Goal: Find specific page/section: Find specific page/section

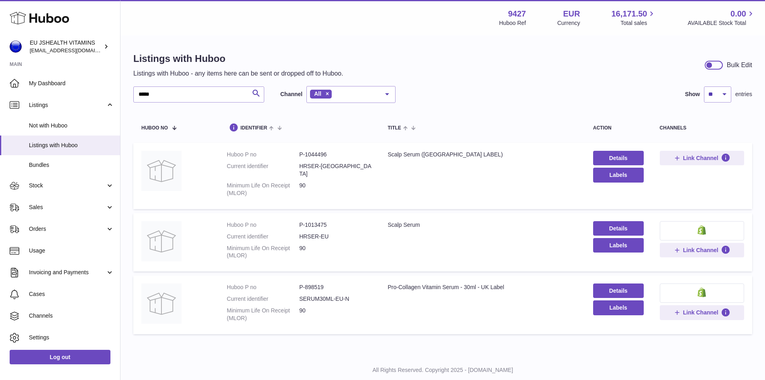
click at [128, 93] on div "Listings with Huboo Listings with Huboo - any items here can be sent or dropped…" at bounding box center [442, 195] width 645 height 318
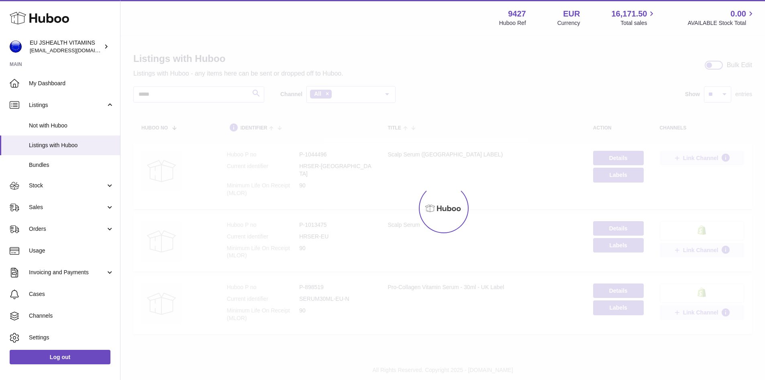
type input "*****"
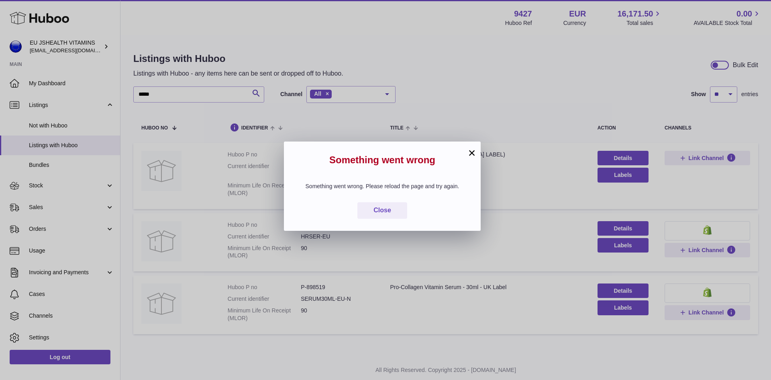
click at [472, 153] on button "×" at bounding box center [472, 153] width 10 height 10
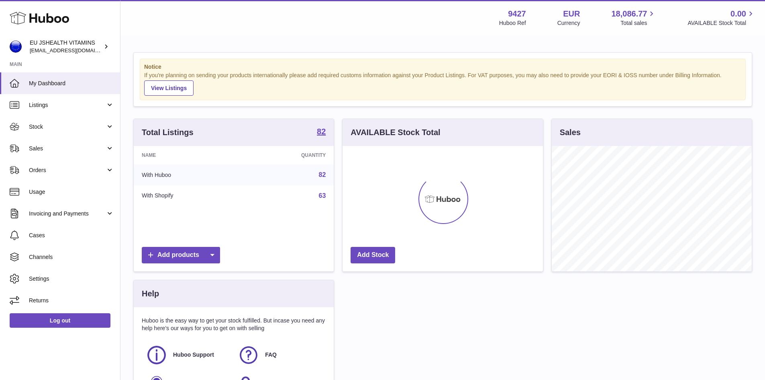
scroll to position [125, 200]
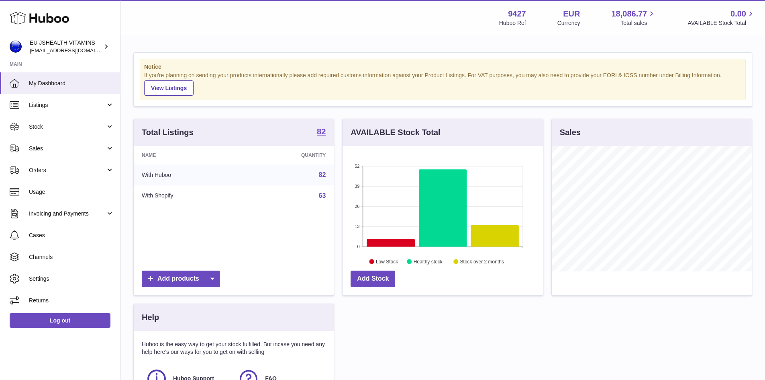
click at [321, 176] on link "82" at bounding box center [322, 174] width 7 height 7
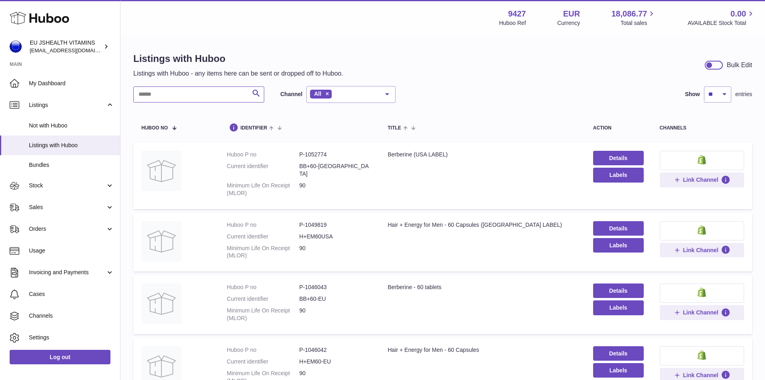
click at [148, 96] on input "text" at bounding box center [198, 94] width 131 height 16
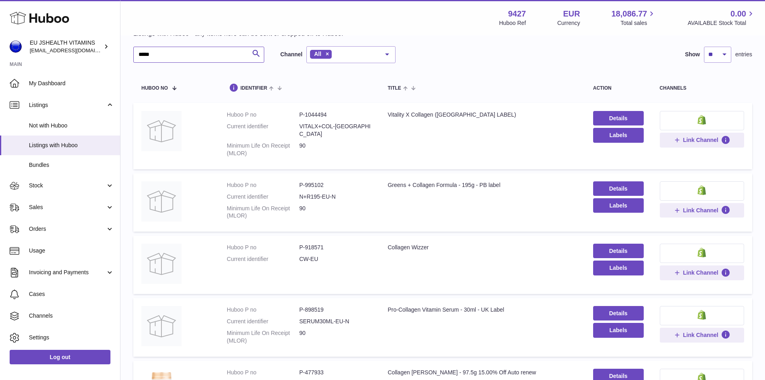
scroll to position [40, 0]
click at [321, 114] on dd "P-1044494" at bounding box center [335, 114] width 72 height 8
copy dd "1044494"
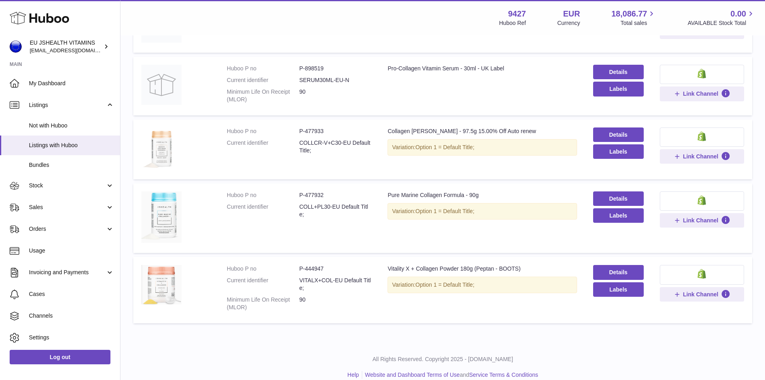
scroll to position [281, 0]
click at [312, 264] on dd "P-444947" at bounding box center [335, 268] width 72 height 8
copy dd "444947"
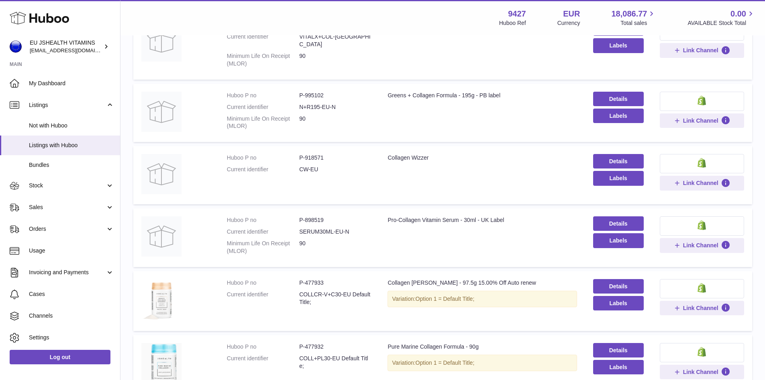
scroll to position [0, 0]
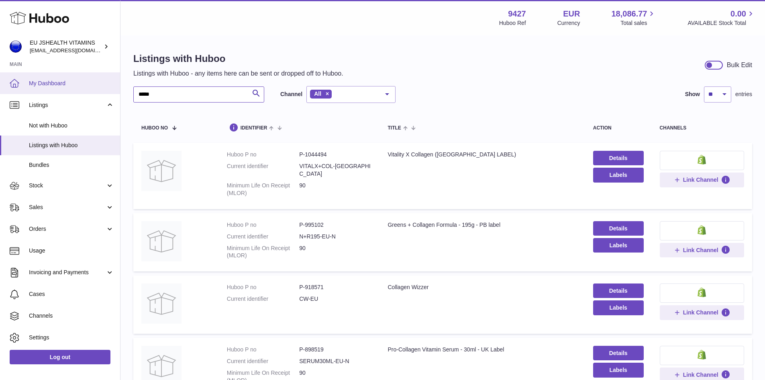
drag, startPoint x: 169, startPoint y: 88, endPoint x: 80, endPoint y: 92, distance: 89.7
click at [80, 92] on div "Huboo EU JSHEALTH VITAMINS [EMAIL_ADDRESS][DOMAIN_NAME] Main My Dashboard Listi…" at bounding box center [382, 335] width 765 height 671
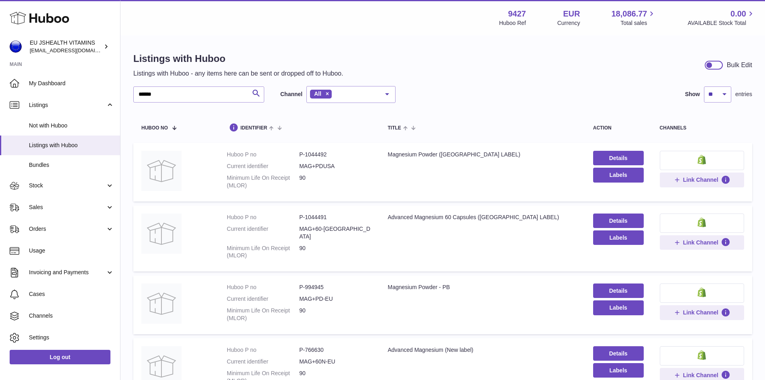
click at [321, 283] on dd "P-994945" at bounding box center [335, 287] width 72 height 8
copy dd "994945"
drag, startPoint x: 183, startPoint y: 95, endPoint x: 122, endPoint y: 91, distance: 60.8
click at [122, 91] on div "Listings with Huboo Listings with Huboo - any items here can be sent or dropped…" at bounding box center [442, 226] width 645 height 380
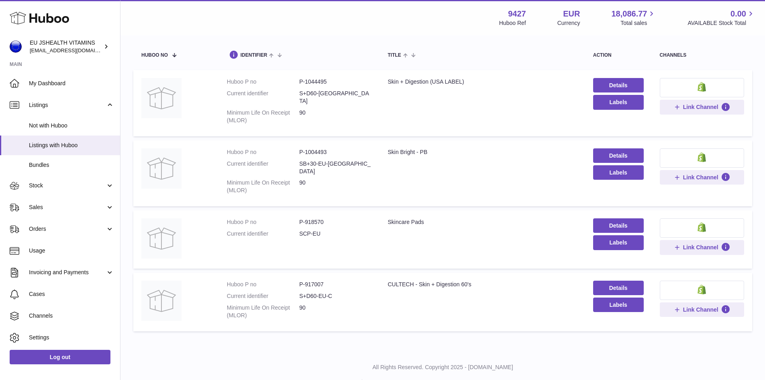
scroll to position [76, 0]
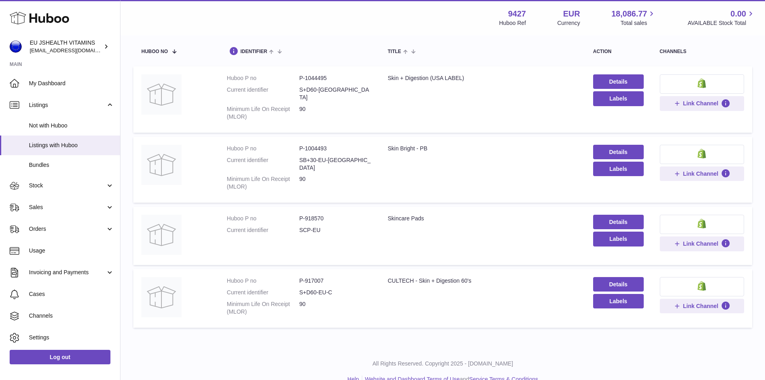
click at [314, 277] on dd "P-917007" at bounding box center [335, 281] width 72 height 8
copy dd "917007"
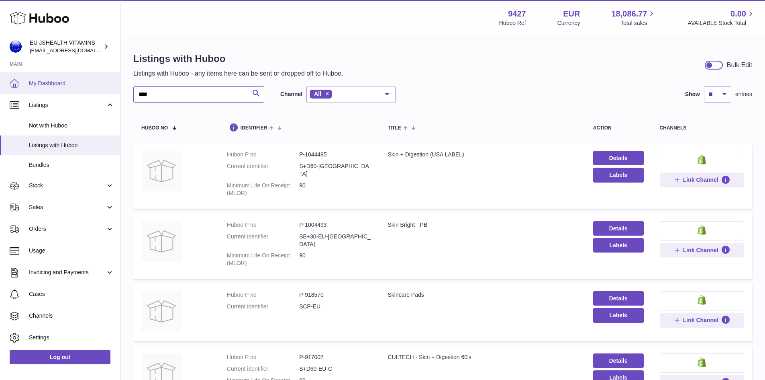
drag, startPoint x: 188, startPoint y: 93, endPoint x: 114, endPoint y: 92, distance: 73.9
click at [114, 92] on div "Huboo EU JSHEALTH VITAMINS [EMAIL_ADDRESS][DOMAIN_NAME] Main My Dashboard Listi…" at bounding box center [382, 235] width 765 height 471
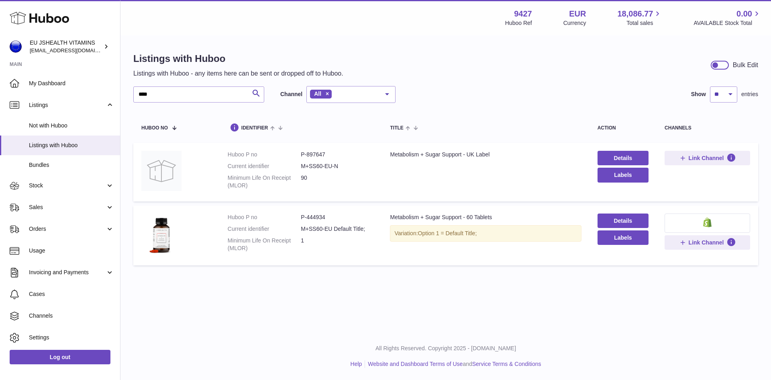
click at [317, 217] on dd "P-444934" at bounding box center [337, 217] width 73 height 8
copy dd "444934"
drag, startPoint x: 176, startPoint y: 90, endPoint x: 127, endPoint y: 94, distance: 48.8
click at [127, 94] on div "Listings with Huboo Listings with Huboo - any items here can be sent or dropped…" at bounding box center [445, 160] width 651 height 249
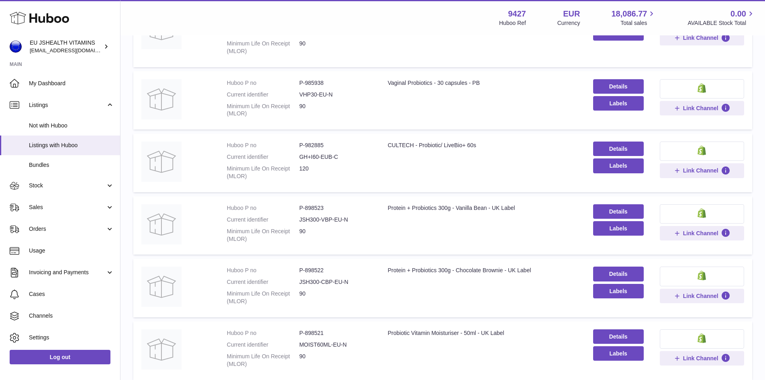
scroll to position [161, 0]
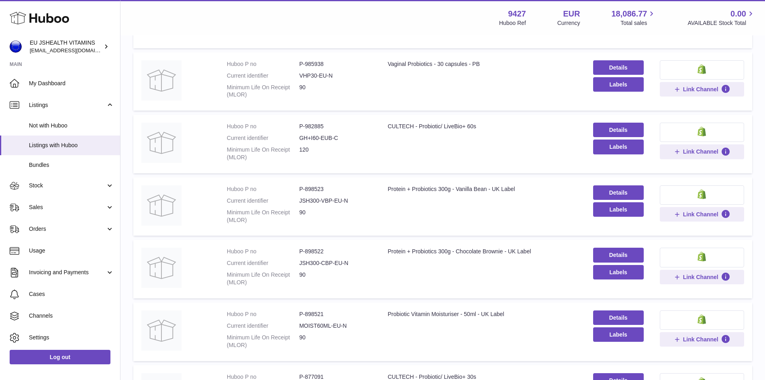
click at [318, 247] on dd "P-898522" at bounding box center [335, 251] width 72 height 8
copy dd "898522"
click at [318, 185] on dd "P-898523" at bounding box center [335, 189] width 72 height 8
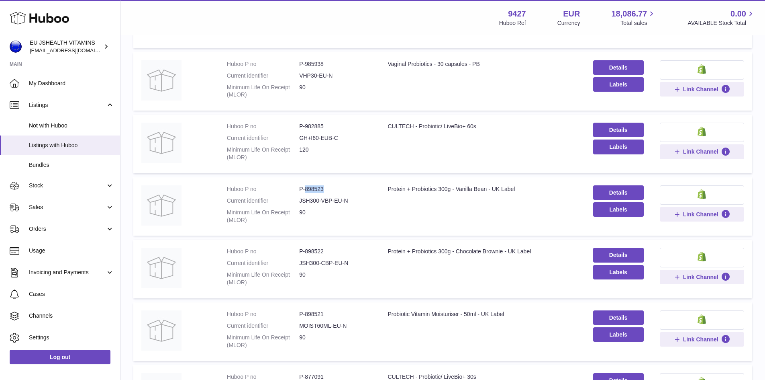
copy dd "898523"
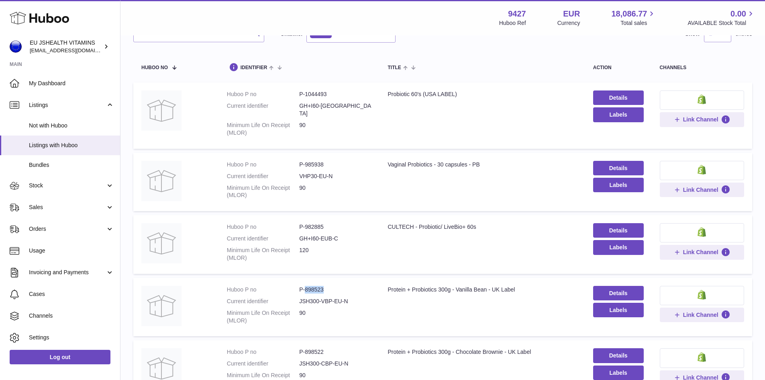
scroll to position [0, 0]
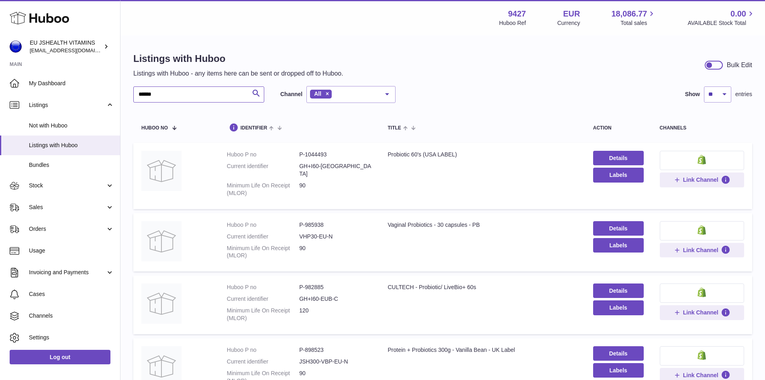
drag, startPoint x: 160, startPoint y: 96, endPoint x: 131, endPoint y: 97, distance: 29.8
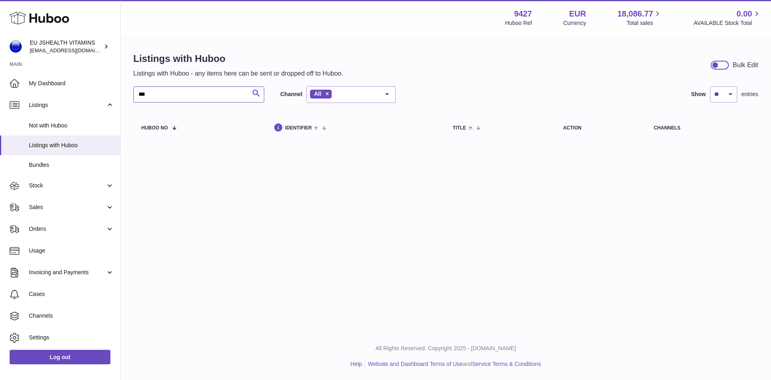
drag, startPoint x: 163, startPoint y: 97, endPoint x: 137, endPoint y: 102, distance: 27.3
click at [137, 102] on input "***" at bounding box center [198, 94] width 131 height 16
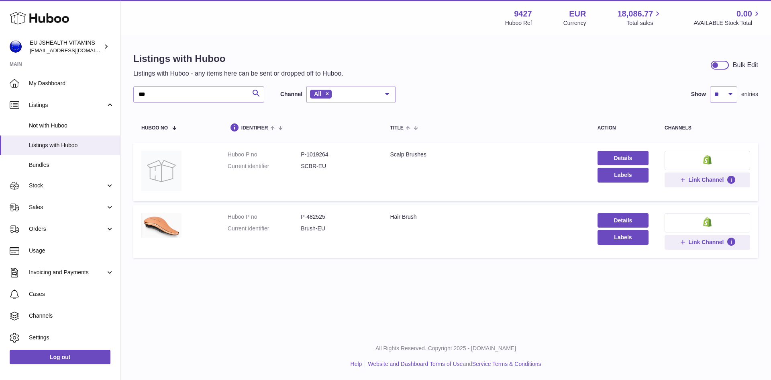
click at [311, 155] on dd "P-1019264" at bounding box center [337, 155] width 73 height 8
copy dd "1019264"
click at [315, 216] on dd "P-482525" at bounding box center [337, 217] width 73 height 8
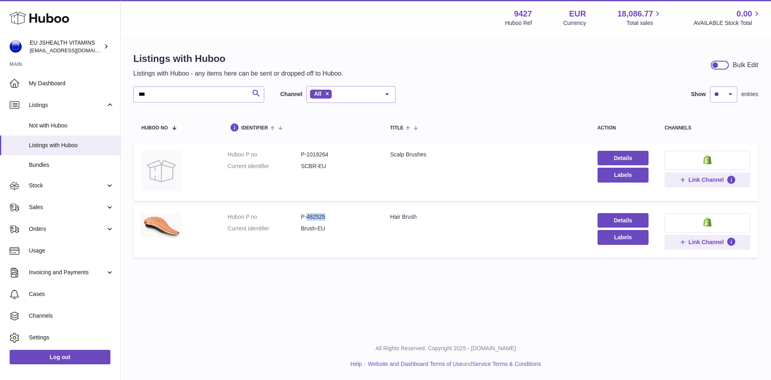
copy dd "482525"
drag, startPoint x: 162, startPoint y: 96, endPoint x: 134, endPoint y: 97, distance: 28.1
click at [134, 97] on input "***" at bounding box center [198, 94] width 131 height 16
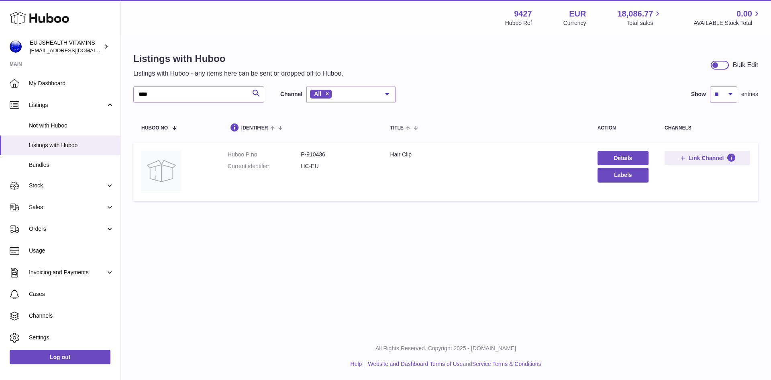
click at [317, 151] on dd "P-910436" at bounding box center [337, 155] width 73 height 8
drag, startPoint x: 174, startPoint y: 96, endPoint x: 107, endPoint y: 92, distance: 66.8
click at [107, 92] on div "Huboo EU JSHEALTH VITAMINS [EMAIL_ADDRESS][DOMAIN_NAME] Main My Dashboard Listi…" at bounding box center [385, 190] width 771 height 380
click at [321, 154] on dd "P-1026808" at bounding box center [337, 155] width 73 height 8
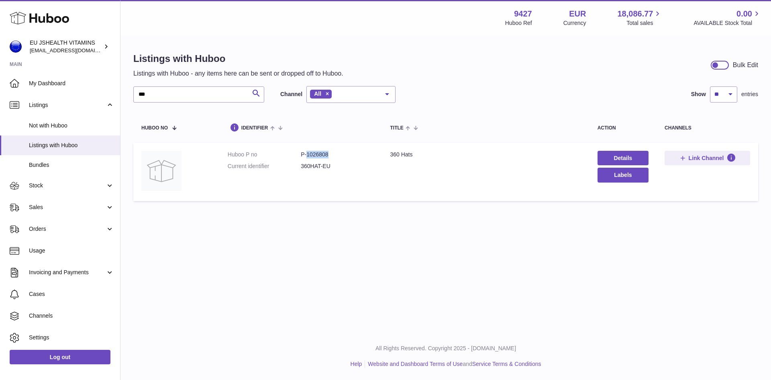
click at [321, 154] on dd "P-1026808" at bounding box center [337, 155] width 73 height 8
drag, startPoint x: 173, startPoint y: 90, endPoint x: 87, endPoint y: 85, distance: 85.7
click at [87, 85] on div "Huboo EU JSHEALTH VITAMINS [EMAIL_ADDRESS][DOMAIN_NAME] Main My Dashboard Listi…" at bounding box center [385, 190] width 771 height 380
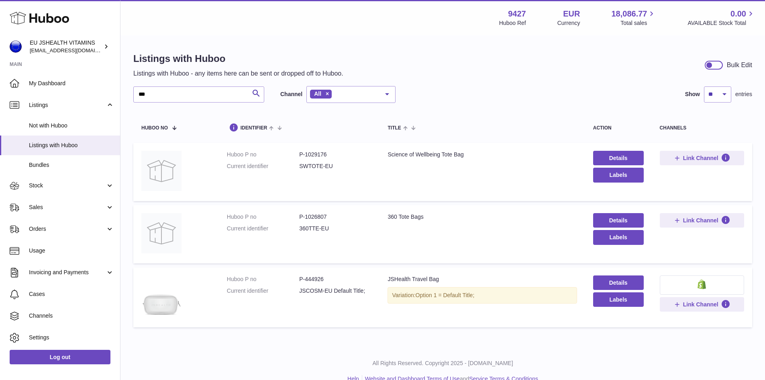
click at [316, 277] on dd "P-444926" at bounding box center [335, 279] width 72 height 8
click at [309, 154] on dd "P-1029176" at bounding box center [335, 155] width 72 height 8
click at [313, 215] on dd "P-1026807" at bounding box center [335, 217] width 72 height 8
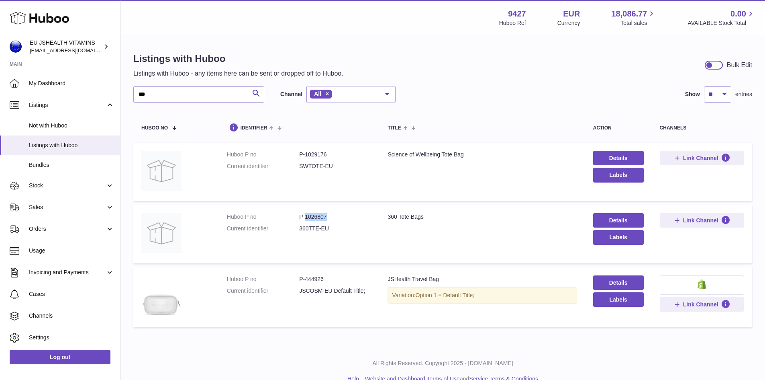
click at [313, 215] on dd "P-1026807" at bounding box center [335, 217] width 72 height 8
drag, startPoint x: 169, startPoint y: 97, endPoint x: 95, endPoint y: 82, distance: 75.5
click at [95, 82] on div "Huboo EU JSHEALTH VITAMINS [EMAIL_ADDRESS][DOMAIN_NAME] Main My Dashboard Listi…" at bounding box center [382, 197] width 765 height 394
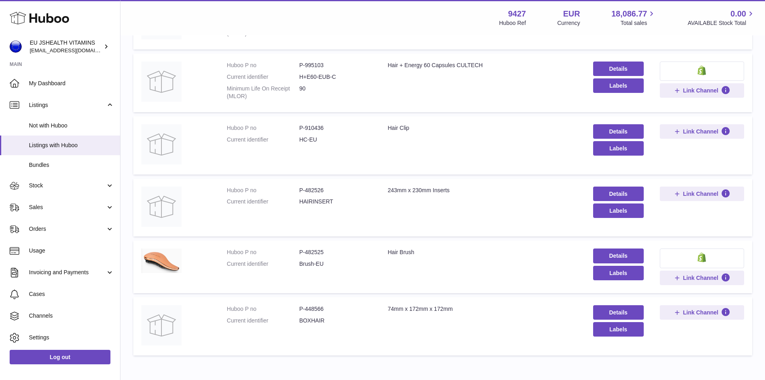
scroll to position [442, 0]
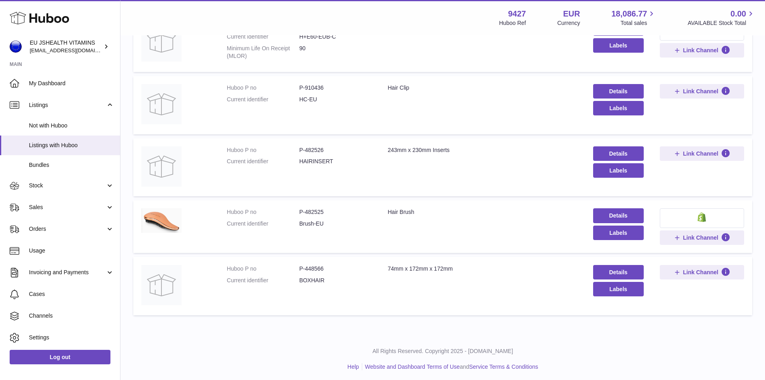
click at [320, 152] on dd "P-482526" at bounding box center [335, 150] width 72 height 8
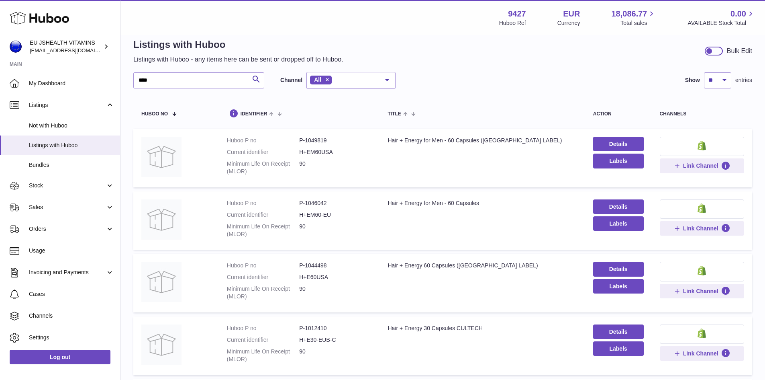
scroll to position [0, 0]
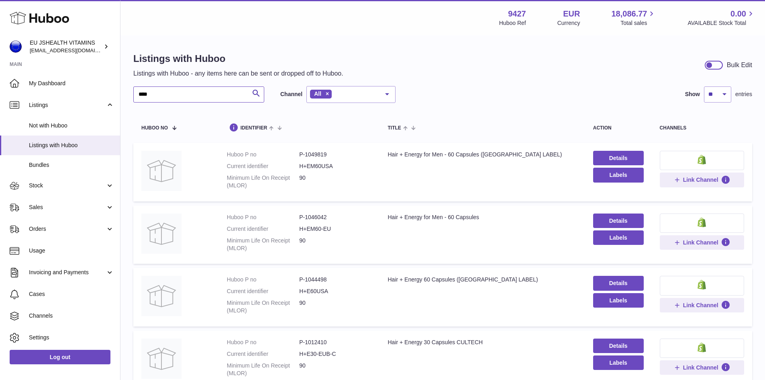
drag, startPoint x: 155, startPoint y: 95, endPoint x: 141, endPoint y: 97, distance: 13.9
click at [141, 97] on input "****" at bounding box center [198, 94] width 131 height 16
drag, startPoint x: 171, startPoint y: 95, endPoint x: 129, endPoint y: 100, distance: 41.7
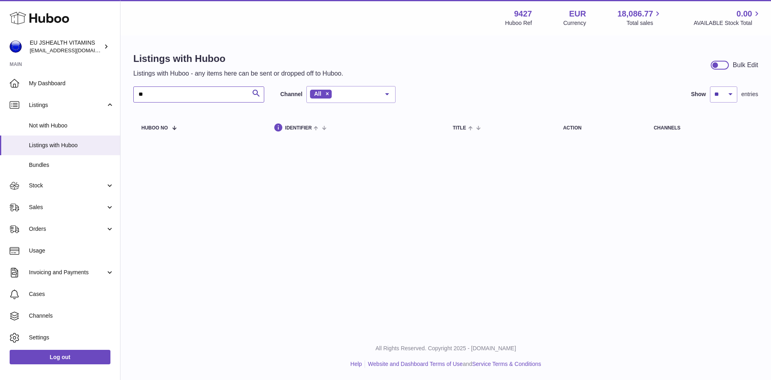
type input "*"
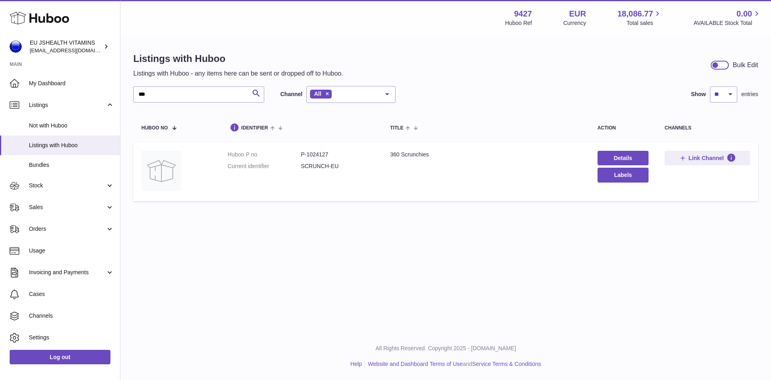
click at [311, 154] on dd "P-1024127" at bounding box center [337, 155] width 73 height 8
drag, startPoint x: 160, startPoint y: 92, endPoint x: 121, endPoint y: 98, distance: 39.6
click at [121, 98] on div "Listings with Huboo Listings with Huboo - any items here can be sent or dropped…" at bounding box center [445, 128] width 651 height 185
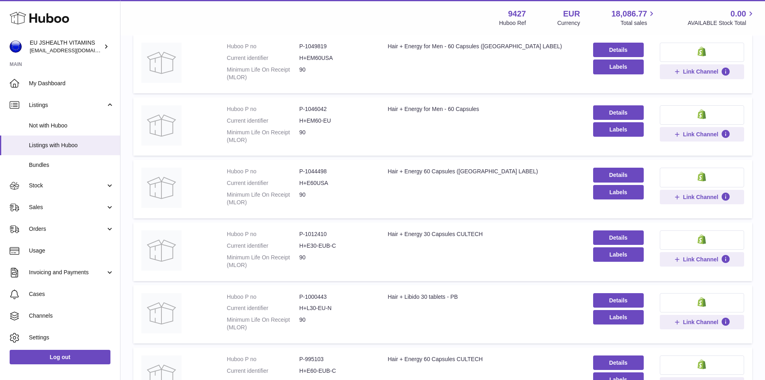
scroll to position [120, 0]
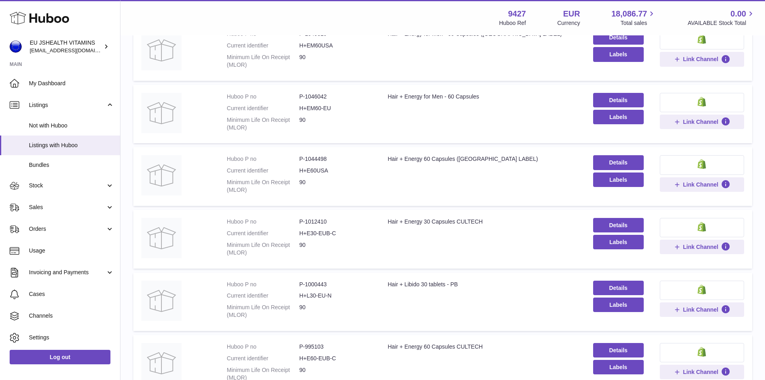
type input "****"
click at [310, 222] on dd "P-1012410" at bounding box center [335, 222] width 72 height 8
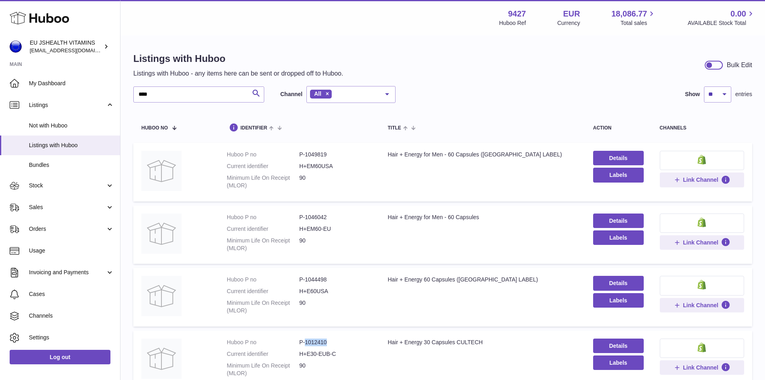
scroll to position [40, 0]
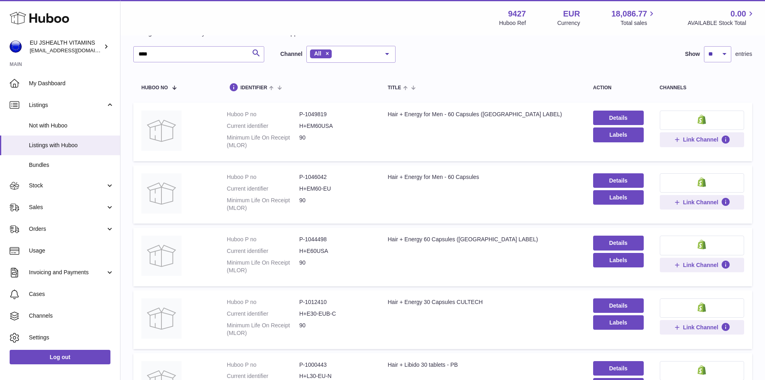
click at [315, 238] on dd "P-1044498" at bounding box center [335, 239] width 72 height 8
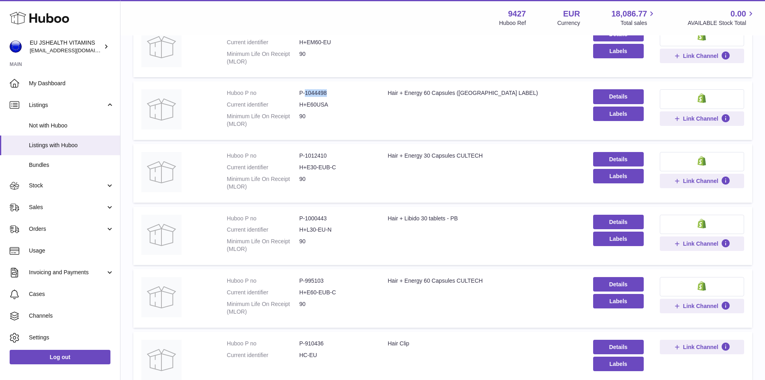
scroll to position [201, 0]
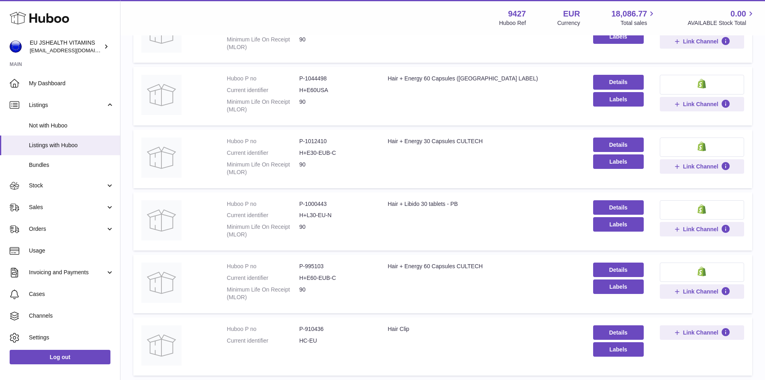
click at [316, 264] on dd "P-995103" at bounding box center [335, 266] width 72 height 8
